Goal: Task Accomplishment & Management: Manage account settings

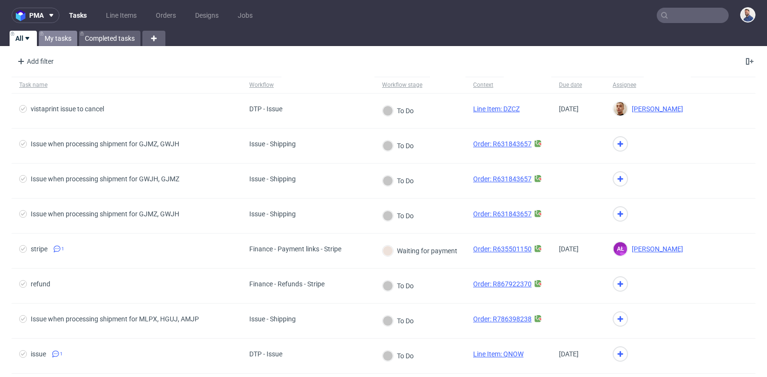
click at [49, 34] on link "My tasks" at bounding box center [58, 38] width 38 height 15
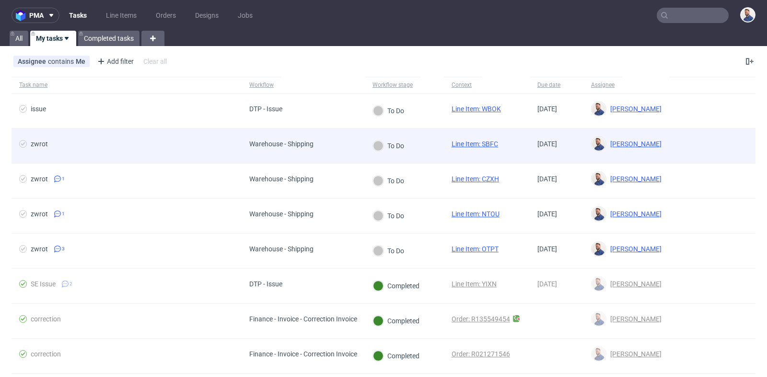
click at [128, 147] on span "zwrot" at bounding box center [126, 146] width 215 height 12
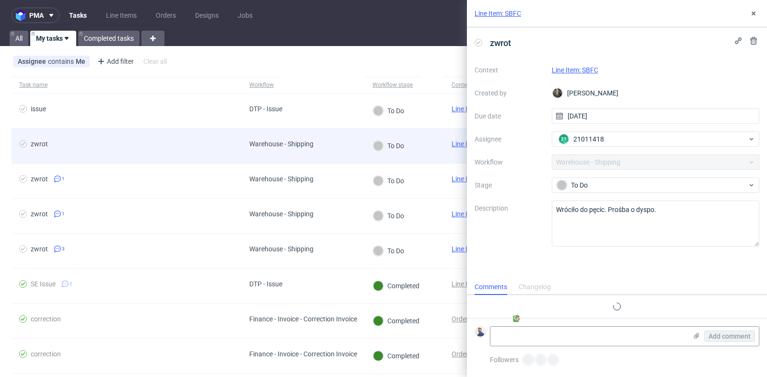
scroll to position [7, 0]
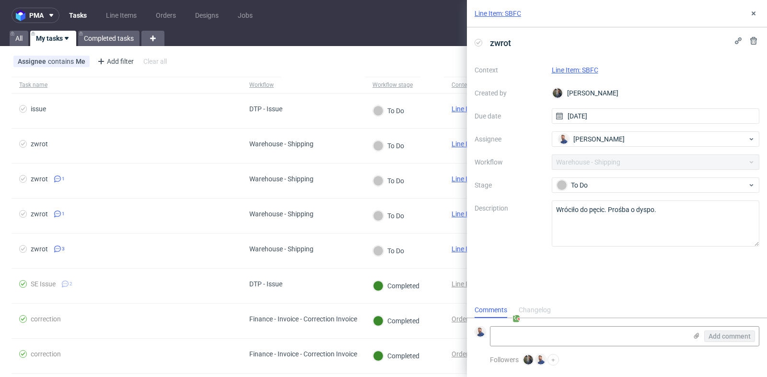
click at [590, 68] on link "Line Item: SBFC" at bounding box center [575, 70] width 47 height 8
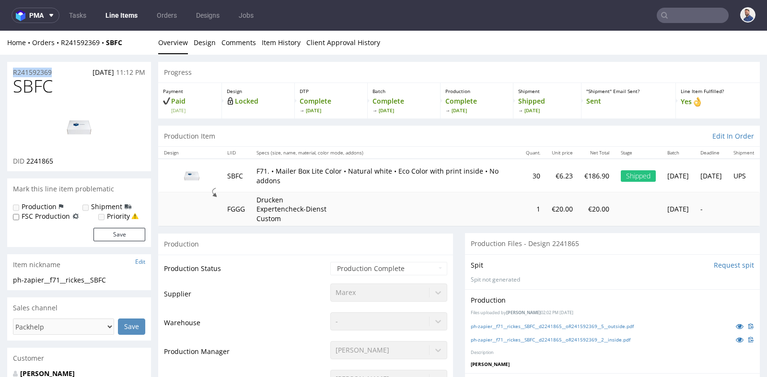
drag, startPoint x: 64, startPoint y: 69, endPoint x: 10, endPoint y: 71, distance: 54.7
click at [10, 71] on div "R241592369 [DATE] 11:12 PM" at bounding box center [79, 69] width 144 height 15
copy p "R241592369"
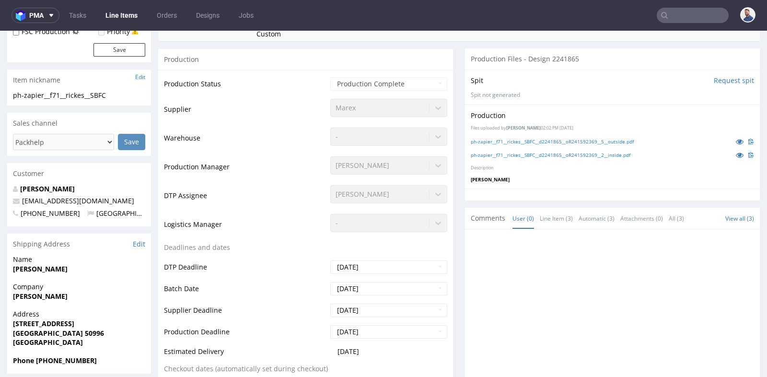
scroll to position [234, 0]
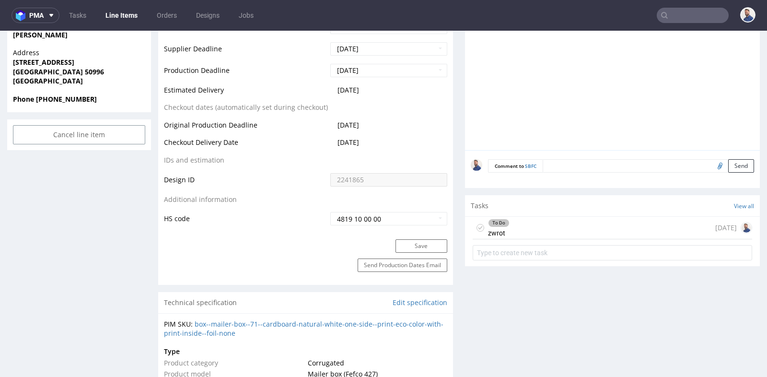
scroll to position [448, 0]
click at [560, 224] on div "To Do zwrot [DATE]" at bounding box center [613, 226] width 280 height 23
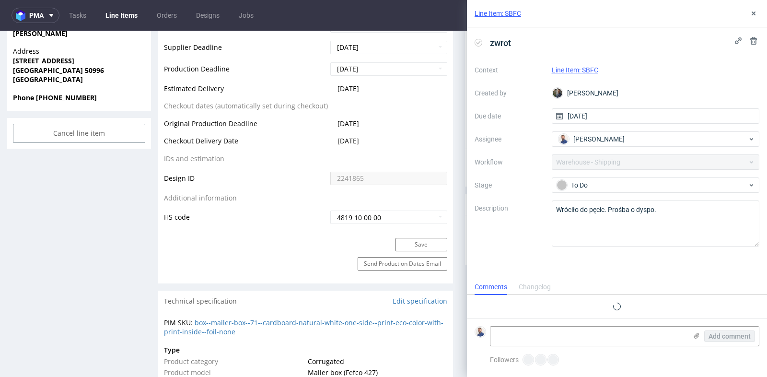
scroll to position [7, 0]
click at [549, 334] on textarea at bounding box center [589, 336] width 197 height 19
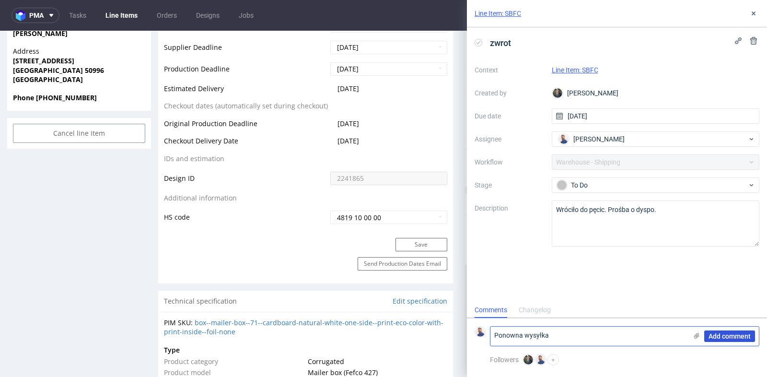
type textarea "Ponowna wysyłka"
click at [719, 338] on span "Add comment" at bounding box center [730, 336] width 42 height 7
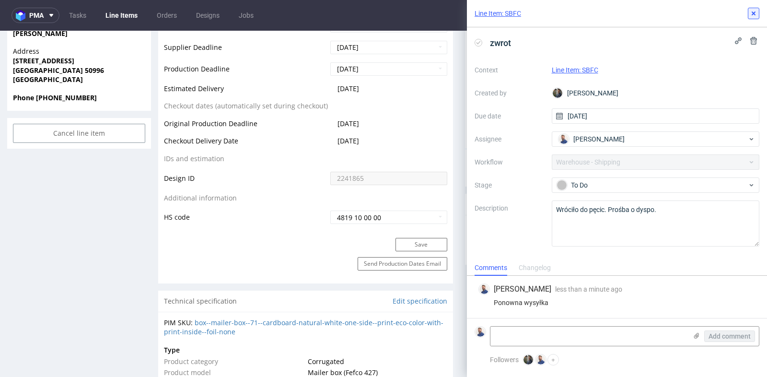
click at [754, 13] on use at bounding box center [754, 14] width 4 height 4
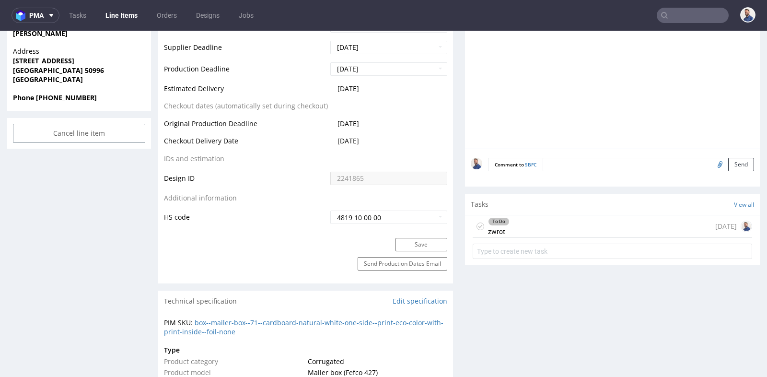
click at [599, 227] on div "To Do zwrot [DATE]" at bounding box center [613, 226] width 280 height 23
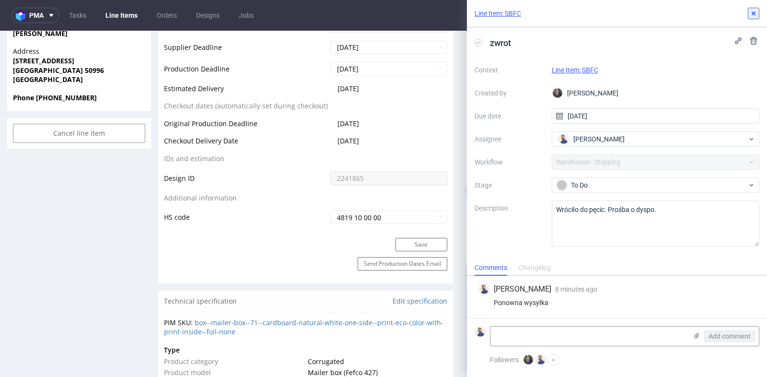
click at [756, 15] on icon at bounding box center [754, 14] width 8 height 8
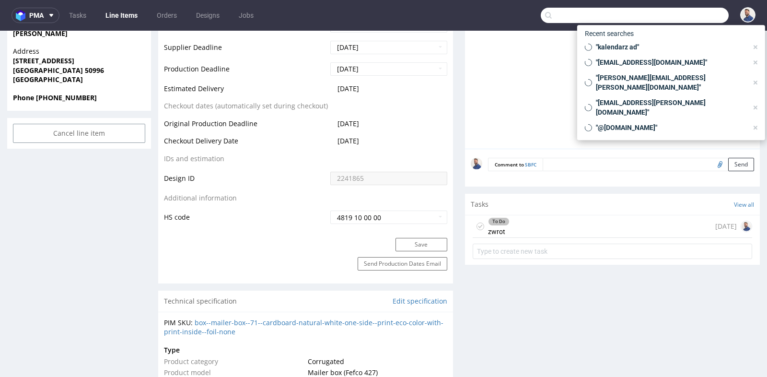
click at [687, 14] on input "text" at bounding box center [635, 15] width 188 height 15
paste input "R241592369"
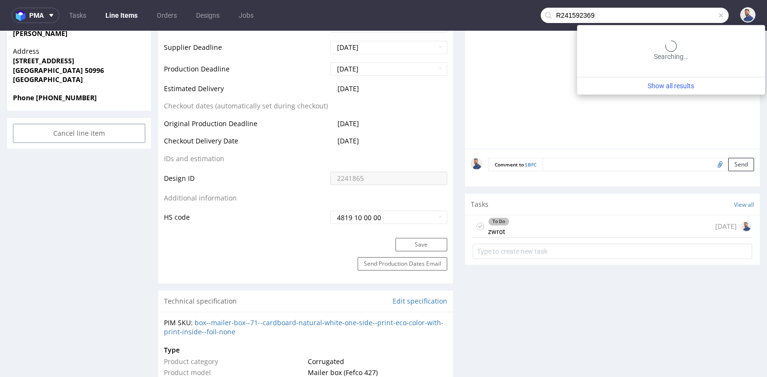
type input "R241592369"
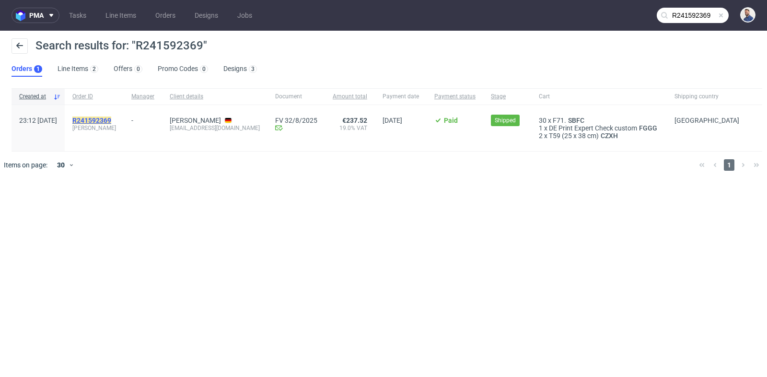
click at [111, 118] on mark "R241592369" at bounding box center [91, 121] width 39 height 8
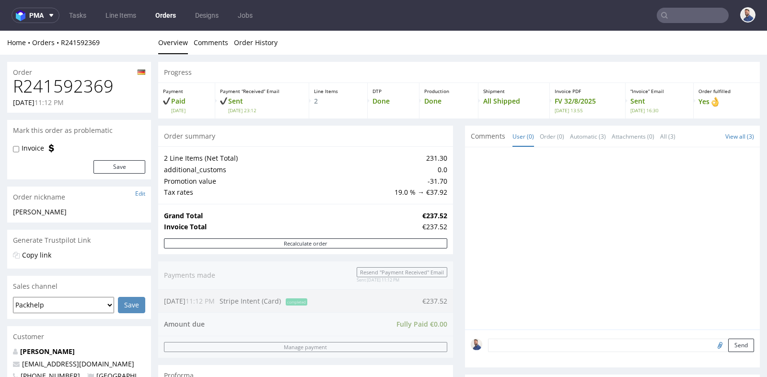
click at [453, 191] on div "Progress Payment Paid [DATE] Payment “Received” Email Sent [DATE] 23:12 Line It…" at bounding box center [459, 368] width 602 height 612
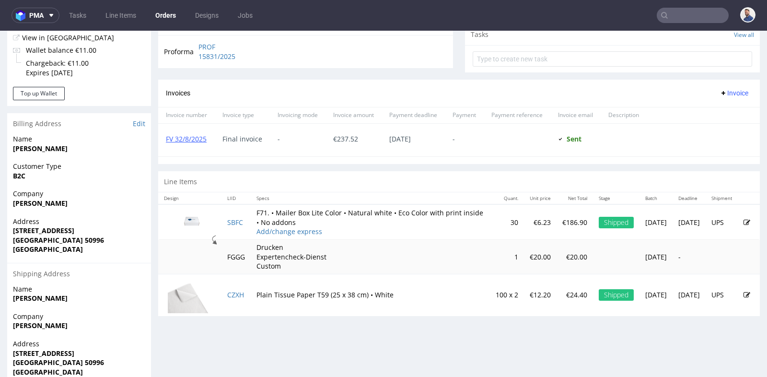
scroll to position [362, 0]
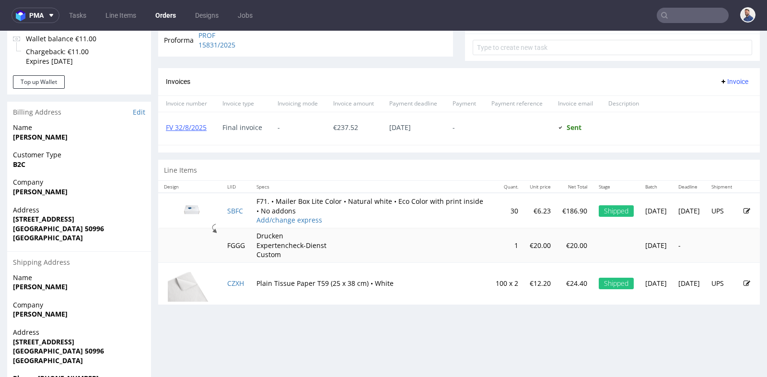
click at [460, 63] on div "Progress Payment Paid [DATE] Payment “Received” Email Sent [DATE] 23:12 Line It…" at bounding box center [459, 6] width 602 height 612
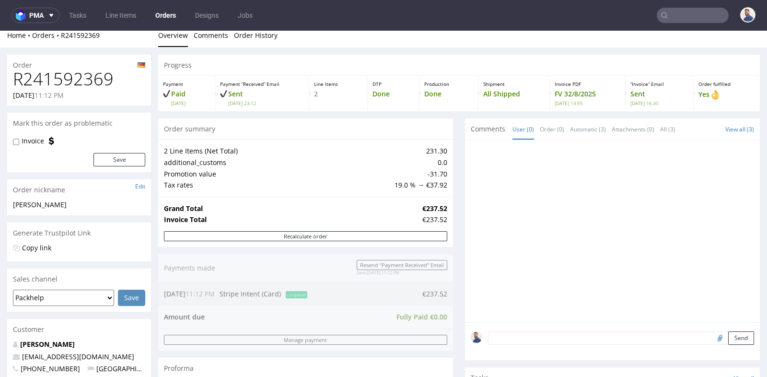
scroll to position [0, 0]
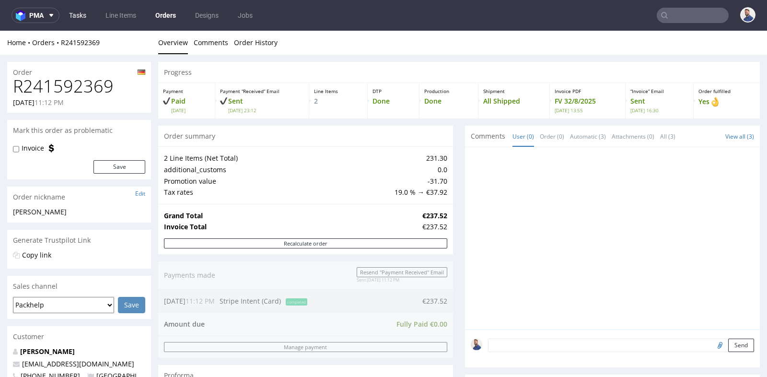
click at [81, 17] on link "Tasks" at bounding box center [77, 15] width 29 height 15
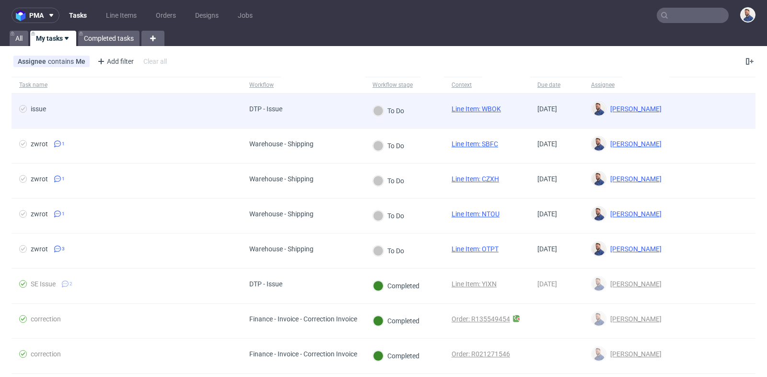
click at [95, 108] on span "issue" at bounding box center [126, 111] width 215 height 12
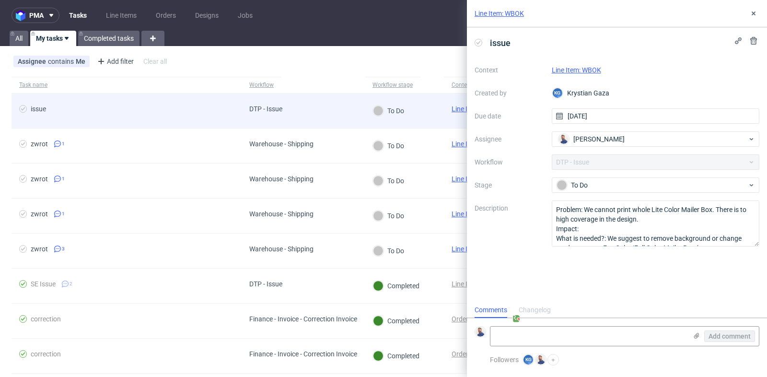
scroll to position [7, 0]
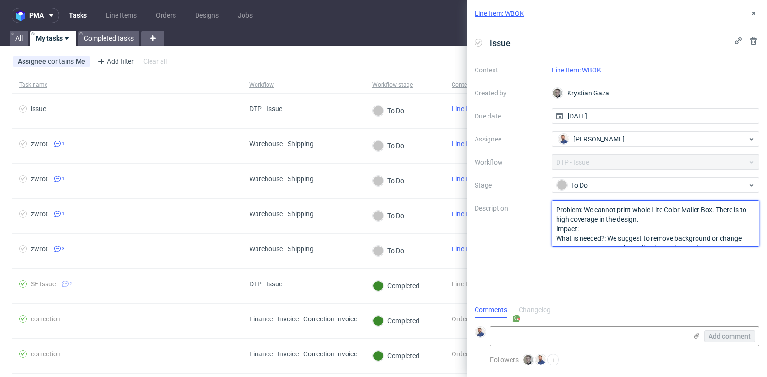
click at [641, 230] on textarea "Problem: We cannot print whole Lite Color Mailer Box. There is to high coverage…" at bounding box center [656, 224] width 208 height 46
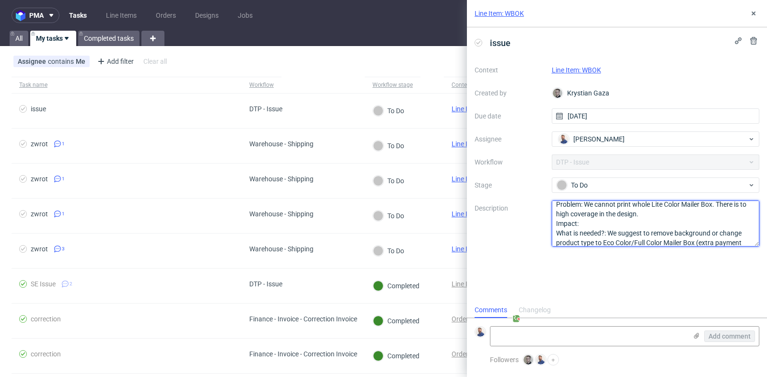
scroll to position [20, 0]
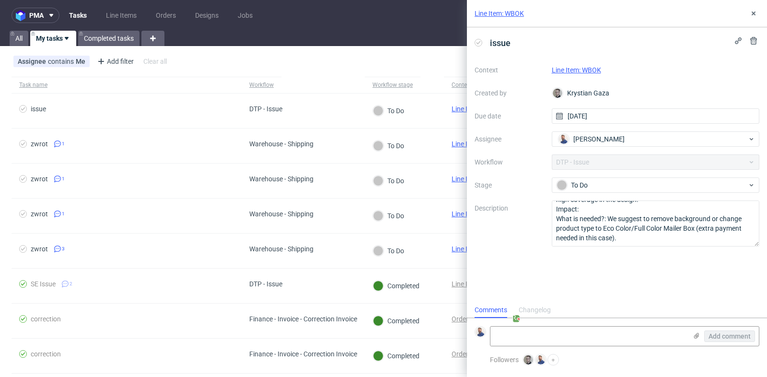
click at [578, 68] on link "Line Item: WBOK" at bounding box center [576, 70] width 49 height 8
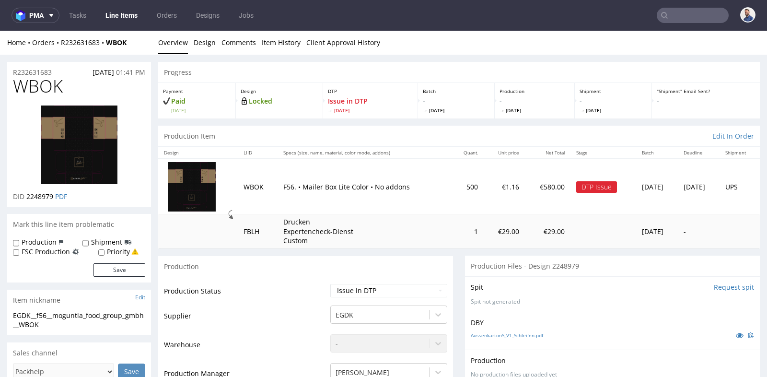
click at [465, 256] on div "Production Files - Design 2248979" at bounding box center [612, 266] width 295 height 21
click at [67, 74] on div "R232631683 13.08.2025 01:41 PM" at bounding box center [79, 69] width 144 height 15
drag, startPoint x: 67, startPoint y: 74, endPoint x: 6, endPoint y: 72, distance: 60.9
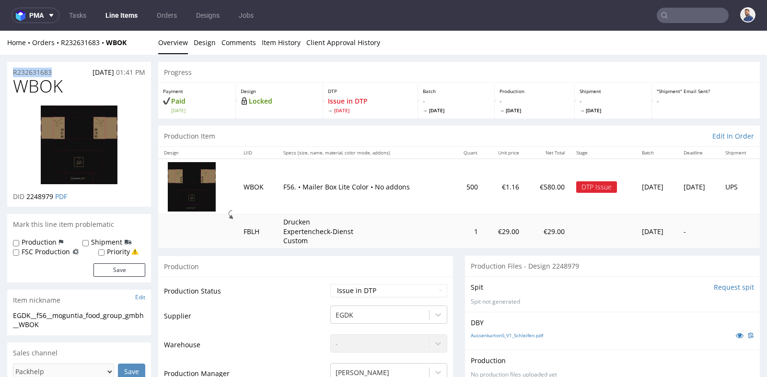
copy p "R232631683"
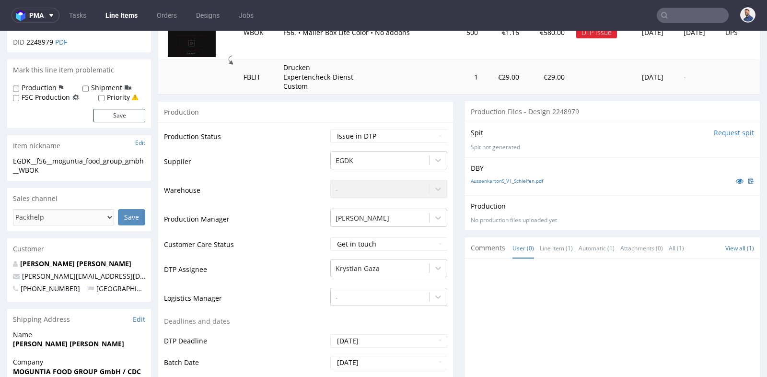
scroll to position [170, 0]
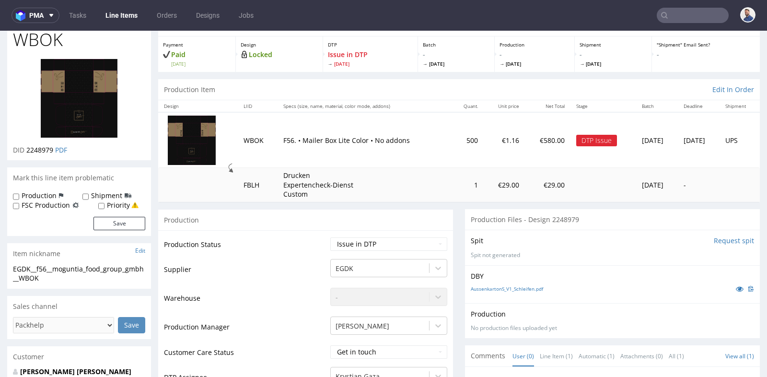
scroll to position [21, 0]
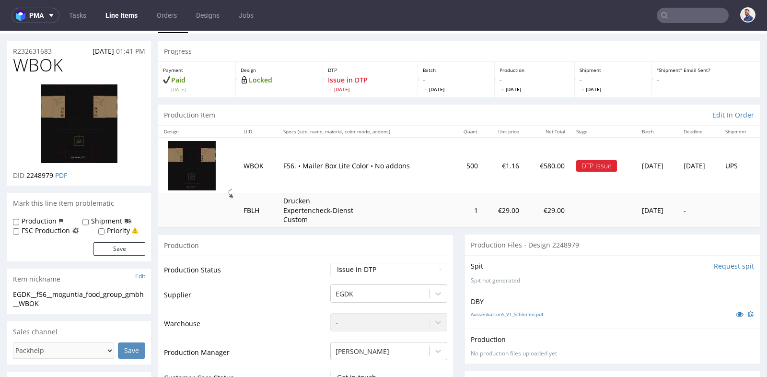
click at [253, 159] on td "WBOK" at bounding box center [258, 166] width 40 height 56
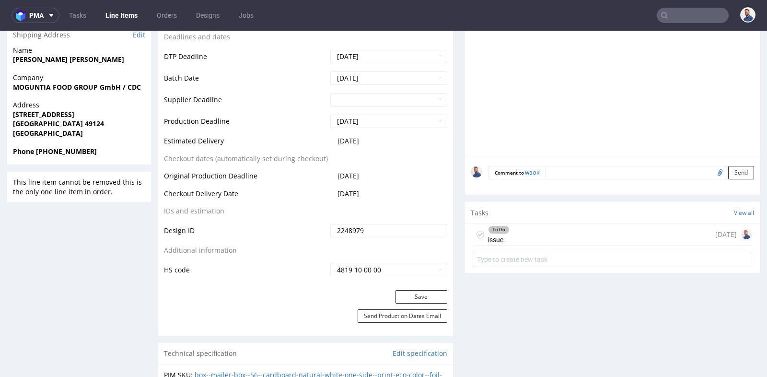
scroll to position [448, 0]
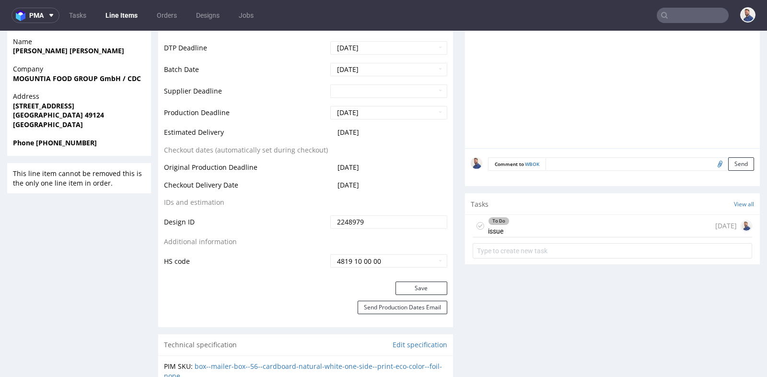
click at [542, 219] on div "To Do issue 3 days ago" at bounding box center [613, 226] width 280 height 23
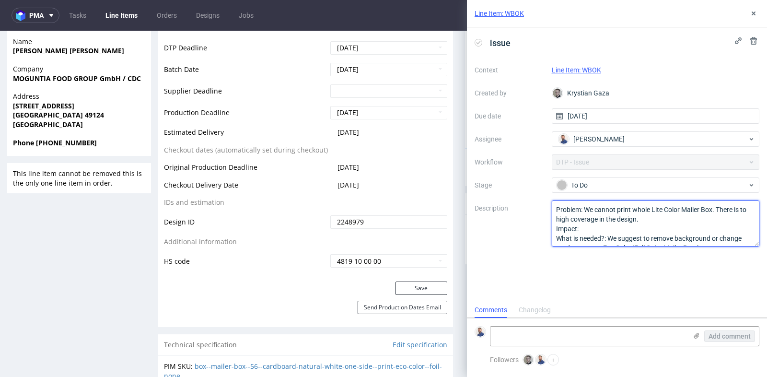
scroll to position [20, 0]
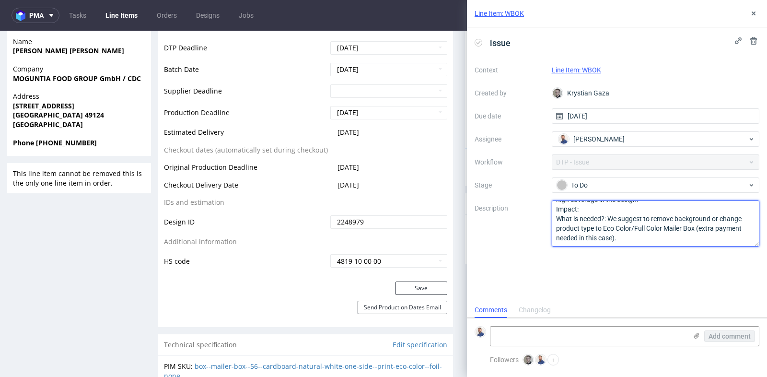
drag, startPoint x: 587, startPoint y: 209, endPoint x: 697, endPoint y: 229, distance: 111.7
click at [697, 229] on textarea "Problem: We cannot print whole Lite Color Mailer Box. There is to high coverage…" at bounding box center [656, 224] width 208 height 46
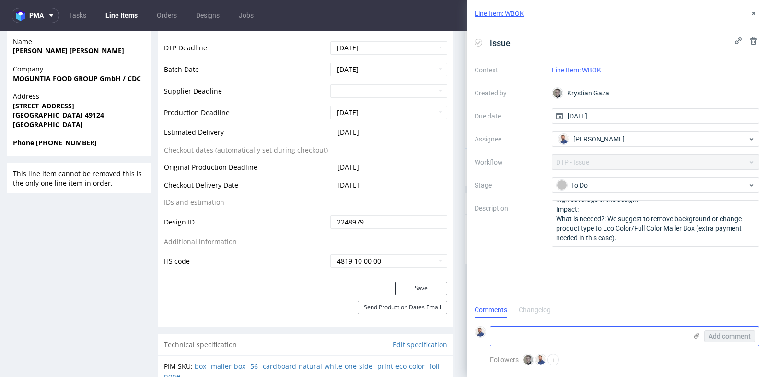
click at [611, 345] on textarea at bounding box center [589, 336] width 197 height 19
type textarea "Client contacted"
click at [718, 339] on span "Add comment" at bounding box center [730, 336] width 42 height 7
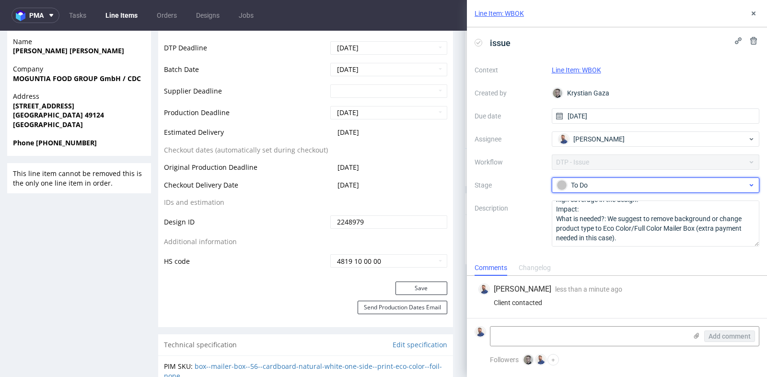
click at [669, 191] on div "To Do" at bounding box center [656, 184] width 208 height 15
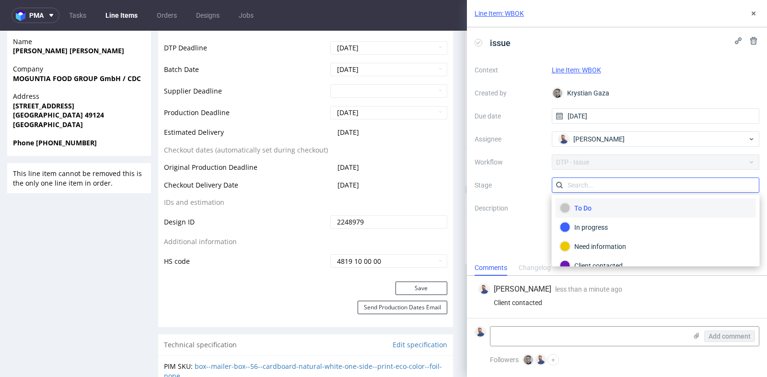
click at [670, 187] on input "text" at bounding box center [656, 184] width 208 height 15
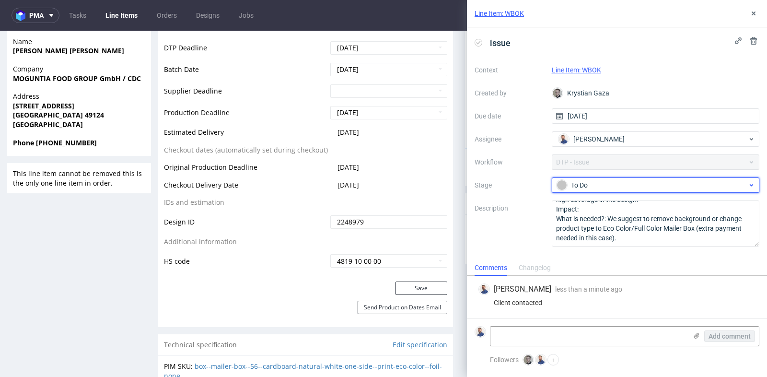
click at [674, 186] on div "To Do" at bounding box center [652, 185] width 191 height 11
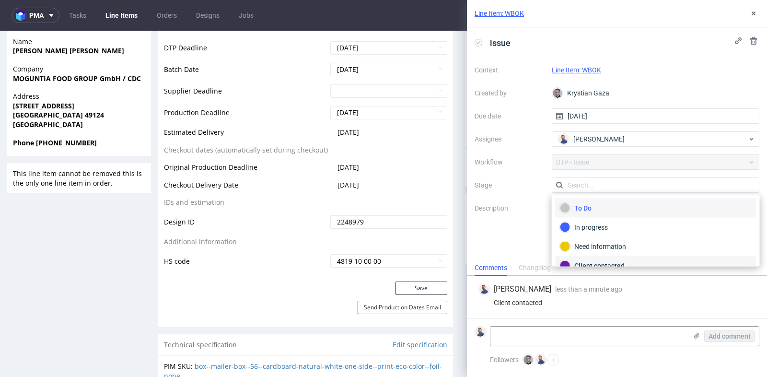
click at [637, 258] on div "Client contacted" at bounding box center [656, 265] width 201 height 19
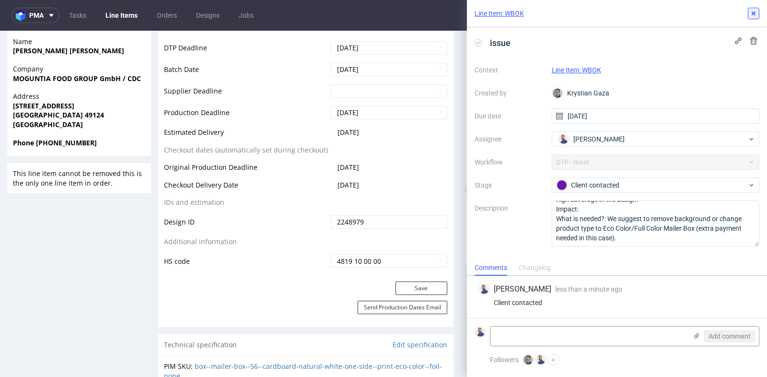
click at [753, 17] on icon at bounding box center [754, 14] width 8 height 8
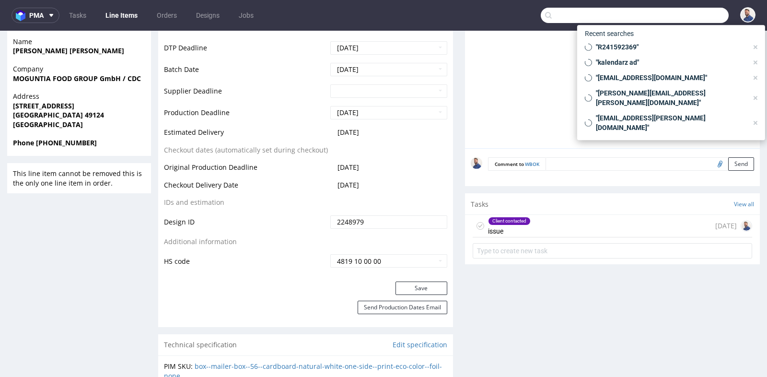
click at [683, 11] on input "text" at bounding box center [635, 15] width 188 height 15
paste input "R581416508"
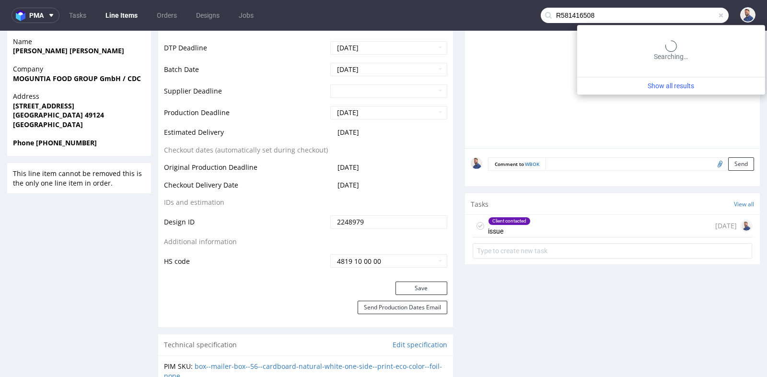
type input "R581416508"
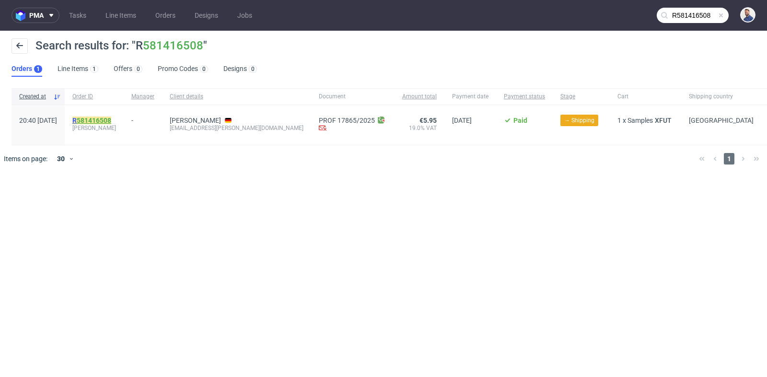
click at [110, 122] on link "581416508" at bounding box center [94, 121] width 35 height 8
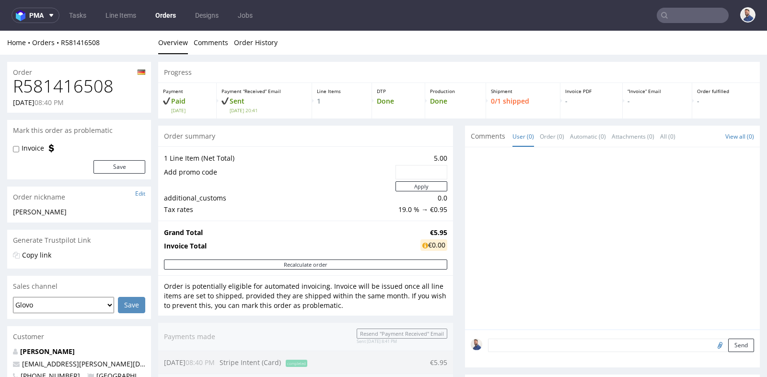
click at [446, 223] on div "Grand Total €5.95 Invoice Total €0.00" at bounding box center [305, 240] width 295 height 39
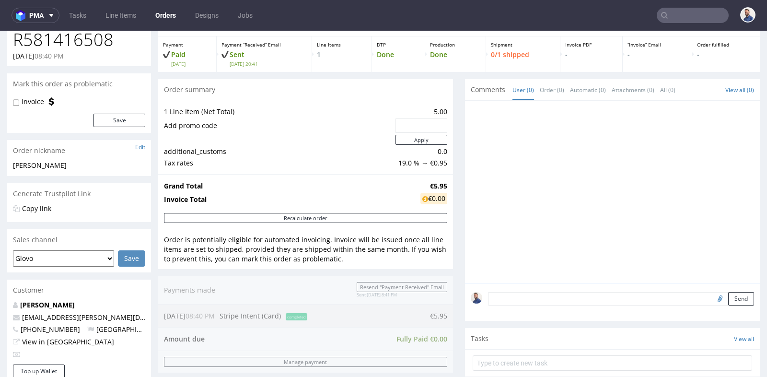
scroll to position [42, 0]
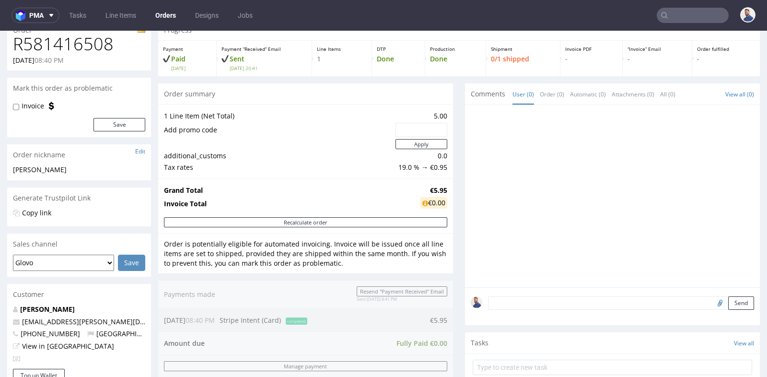
click at [677, 12] on input "text" at bounding box center [693, 15] width 72 height 15
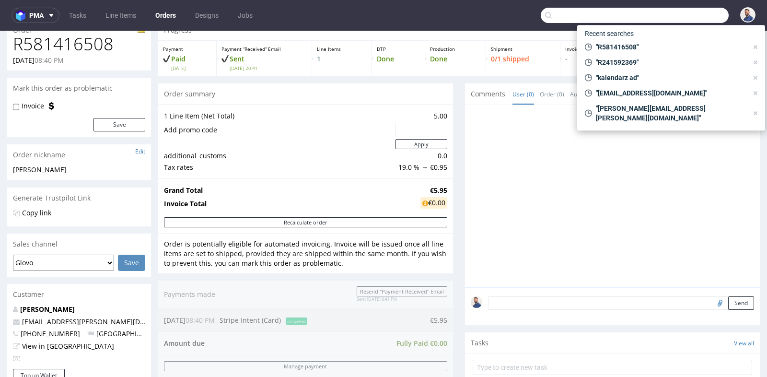
paste input "R489639708"
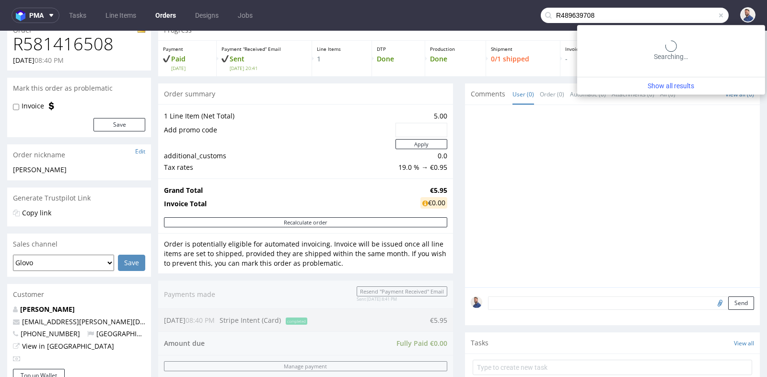
type input "R489639708"
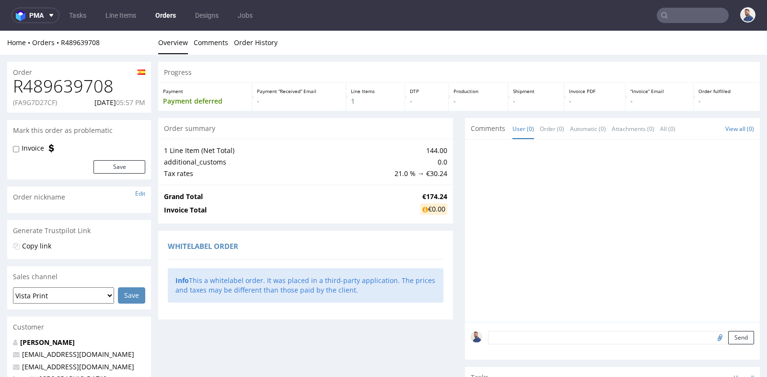
click at [456, 281] on div "Progress Payment Payment deferred Payment “Received” Email - Line Items 1 DTP -…" at bounding box center [459, 291] width 602 height 458
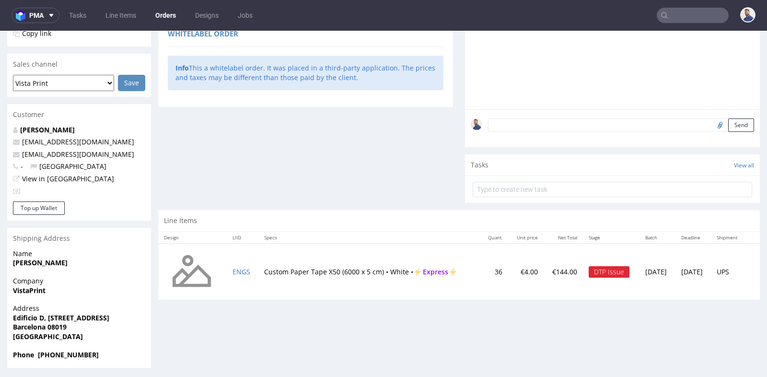
scroll to position [213, 0]
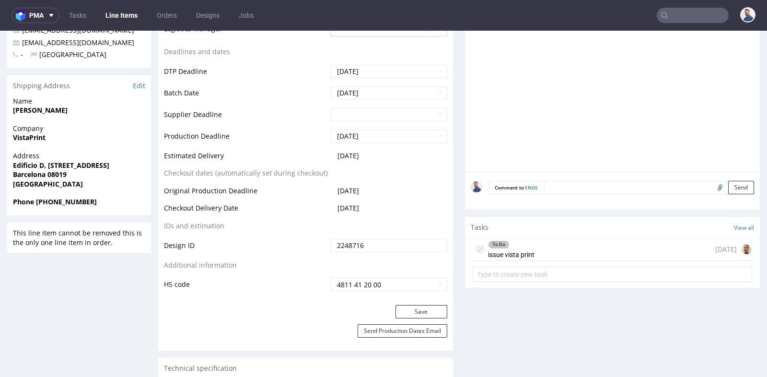
scroll to position [405, 0]
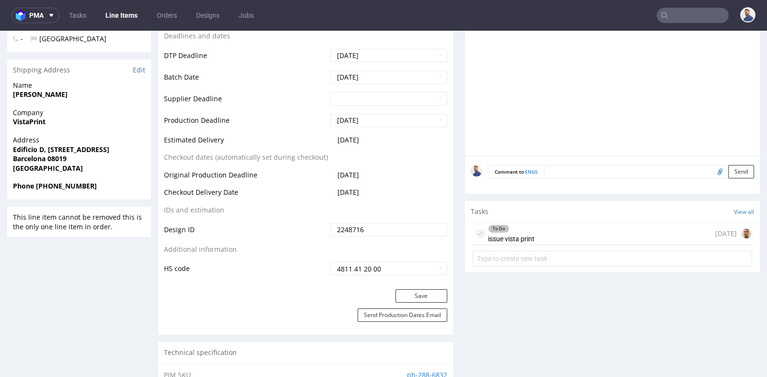
click at [544, 229] on div "To Do issue vista print 7 days ago" at bounding box center [613, 234] width 280 height 23
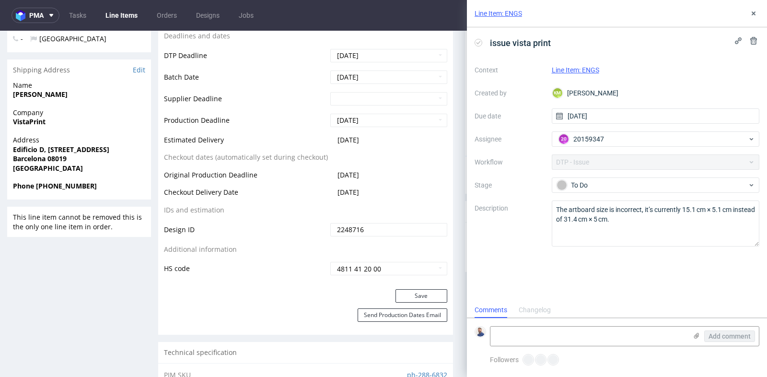
scroll to position [7, 0]
click at [756, 12] on icon at bounding box center [754, 14] width 8 height 8
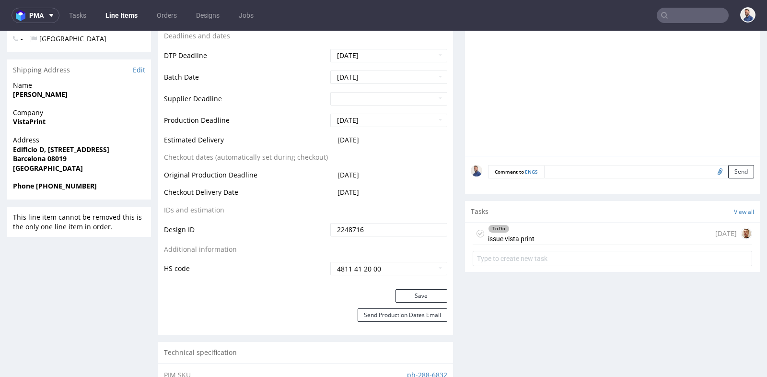
click at [609, 233] on div "To Do issue vista print 7 days ago" at bounding box center [613, 234] width 280 height 23
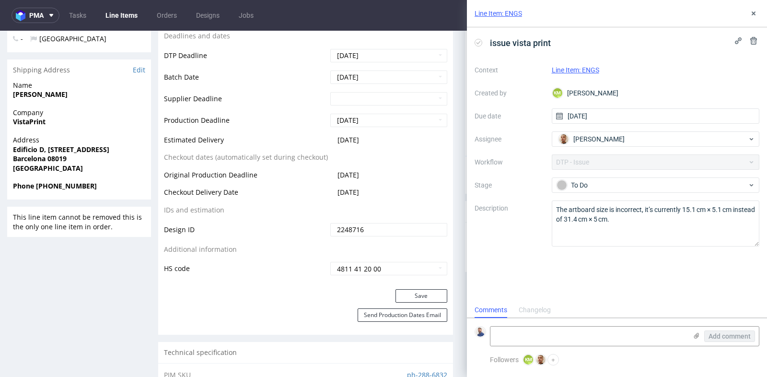
scroll to position [7, 0]
click at [753, 20] on div "Line Item: ENGS" at bounding box center [617, 13] width 300 height 27
click at [754, 15] on icon at bounding box center [754, 14] width 8 height 8
